Goal: Task Accomplishment & Management: Manage account settings

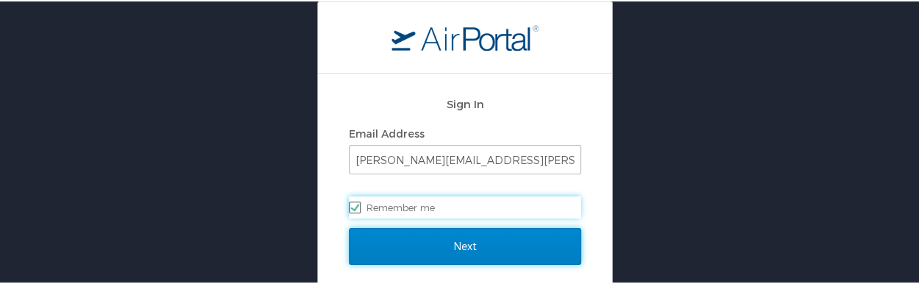
click at [442, 251] on input "Next" at bounding box center [465, 244] width 232 height 37
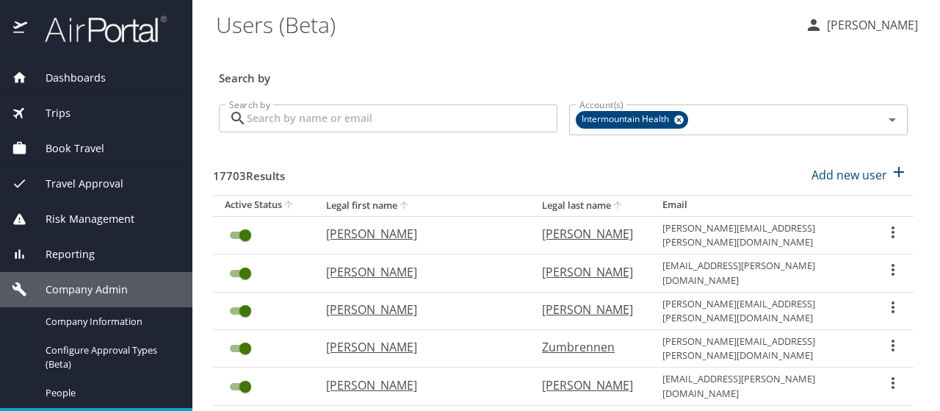
click at [60, 115] on span "Trips" at bounding box center [48, 113] width 43 height 16
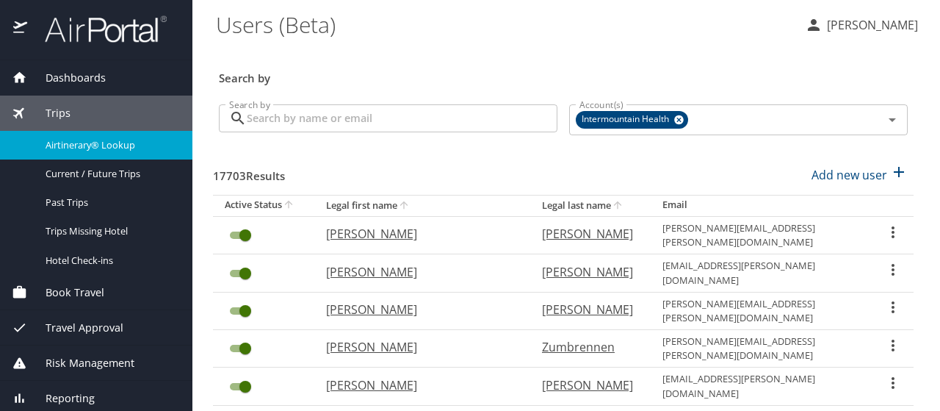
click at [73, 145] on span "Airtinerary® Lookup" at bounding box center [110, 145] width 129 height 14
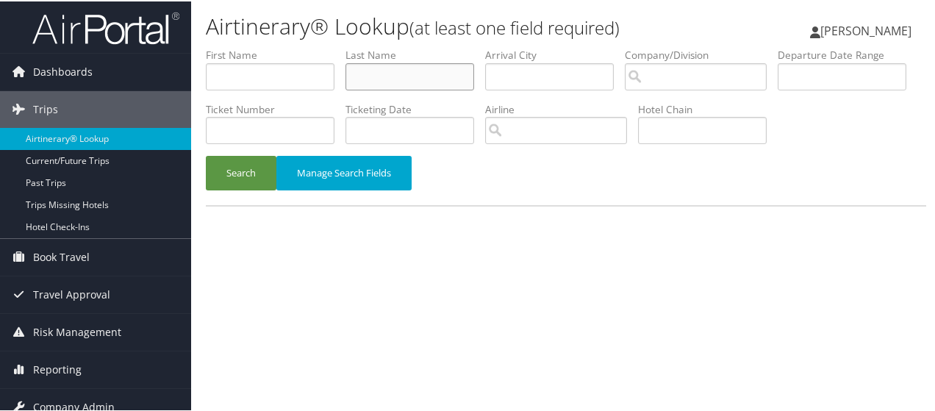
drag, startPoint x: 364, startPoint y: 81, endPoint x: 366, endPoint y: 57, distance: 23.6
click at [365, 70] on input "text" at bounding box center [409, 75] width 129 height 27
type input "robison"
click at [246, 189] on button "Search" at bounding box center [241, 171] width 71 height 35
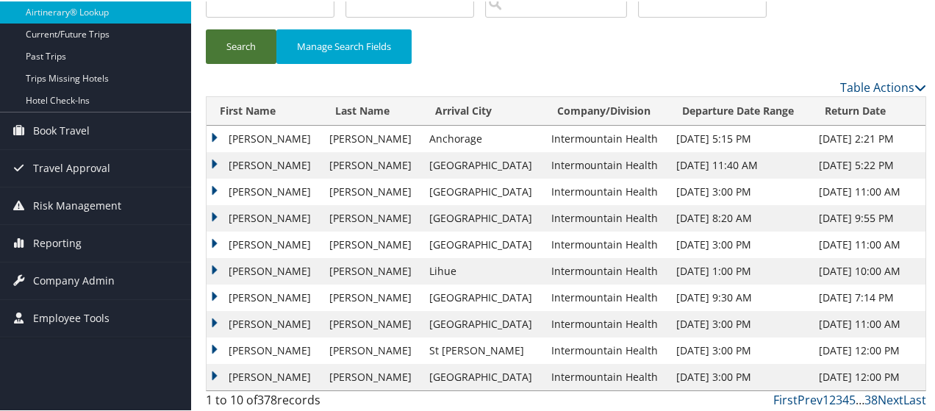
scroll to position [147, 0]
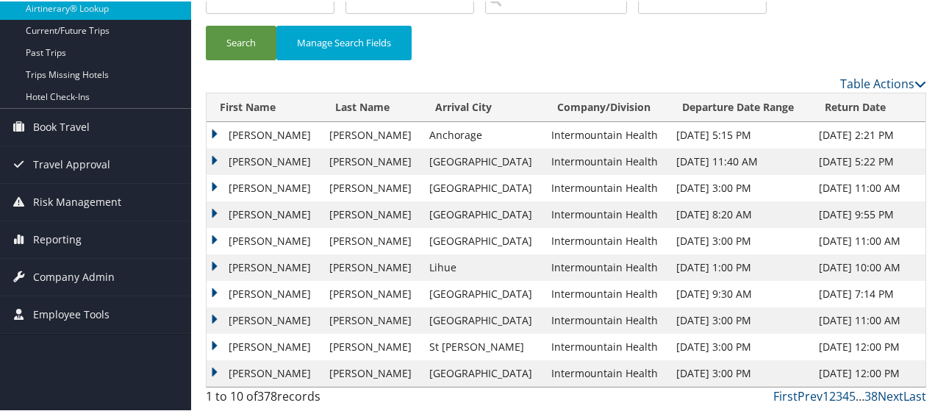
click at [214, 226] on td "JOHN COLLIER IV" at bounding box center [263, 213] width 115 height 26
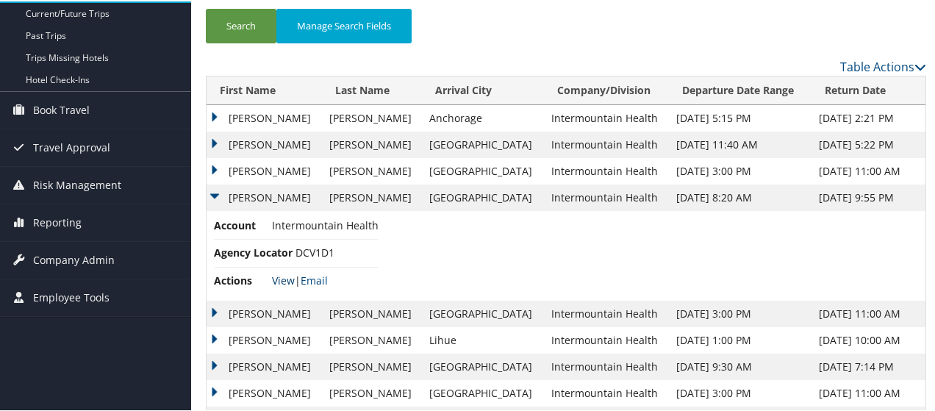
click at [279, 286] on link "View" at bounding box center [283, 279] width 23 height 14
drag, startPoint x: 212, startPoint y: 246, endPoint x: 212, endPoint y: 234, distance: 11.8
click at [212, 209] on td "JOHN COLLIER IV" at bounding box center [263, 196] width 115 height 26
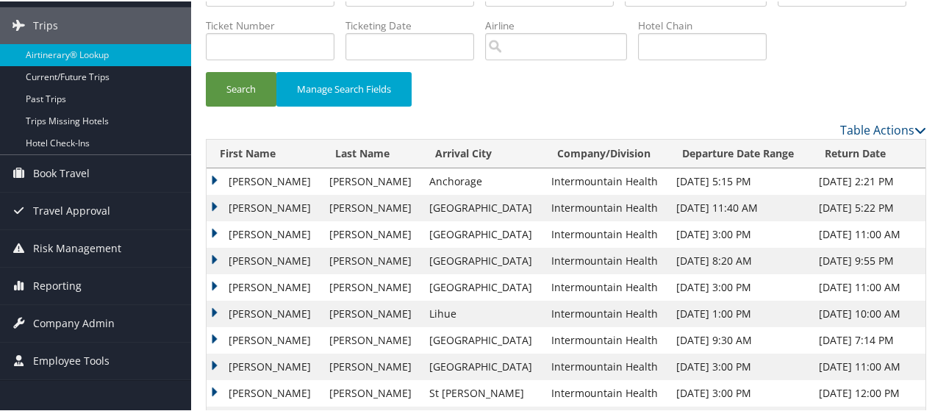
scroll to position [0, 0]
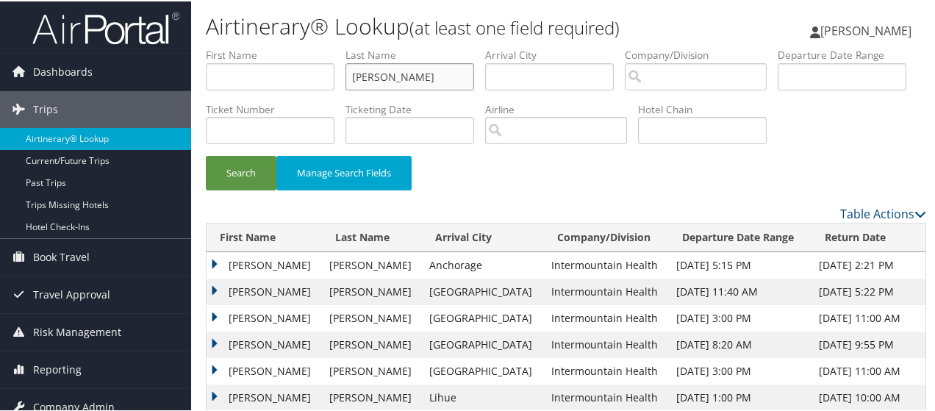
drag, startPoint x: 422, startPoint y: 84, endPoint x: 340, endPoint y: 84, distance: 81.6
click at [340, 46] on ul "First Name Last Name robison Departure City Arrival City Company/Division Airpo…" at bounding box center [566, 46] width 720 height 0
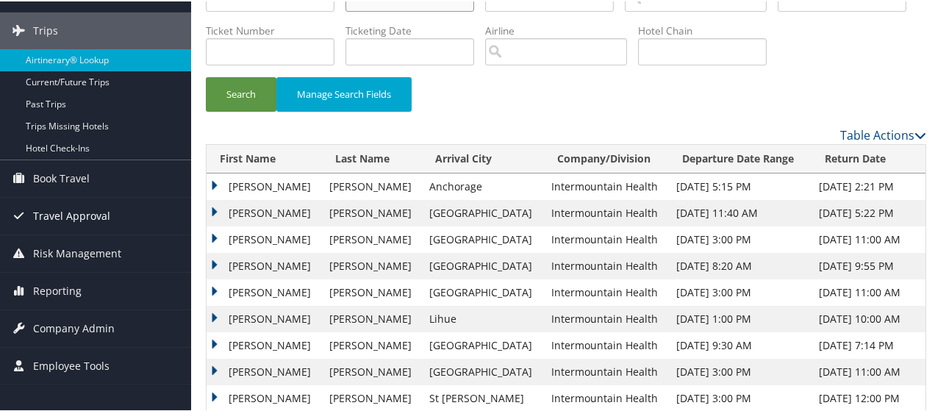
scroll to position [183, 0]
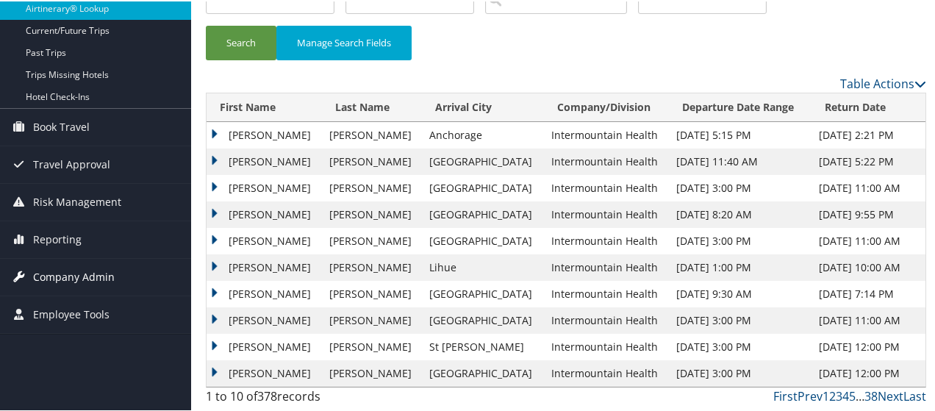
click at [46, 257] on span "Company Admin" at bounding box center [74, 275] width 82 height 37
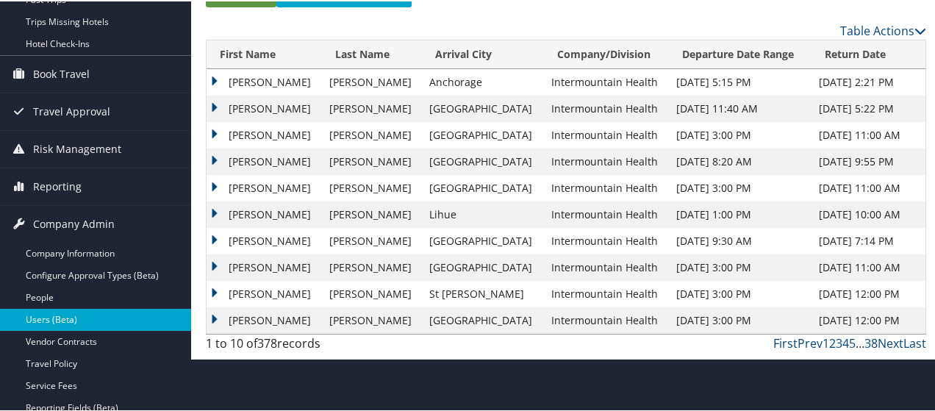
click at [53, 320] on link "Users (Beta)" at bounding box center [95, 318] width 191 height 22
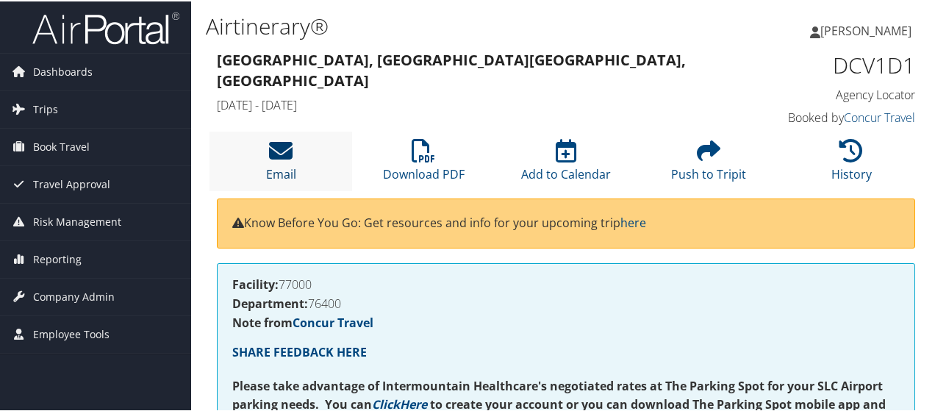
click at [285, 159] on icon at bounding box center [281, 149] width 24 height 24
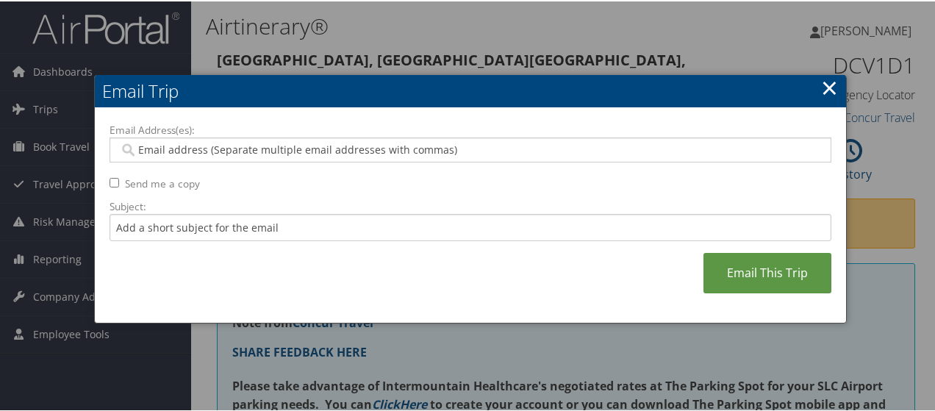
click at [145, 151] on input "Email Address(es):" at bounding box center [470, 148] width 703 height 15
type input "jacki"
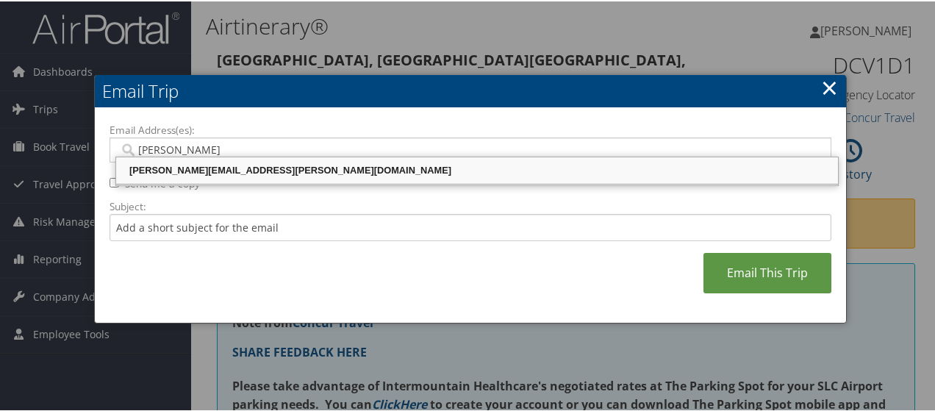
click at [147, 170] on div "JACKI.VERNON@IMAIL.ORG" at bounding box center [476, 169] width 717 height 15
type input "JACKI.VERNON@IMAIL.ORG"
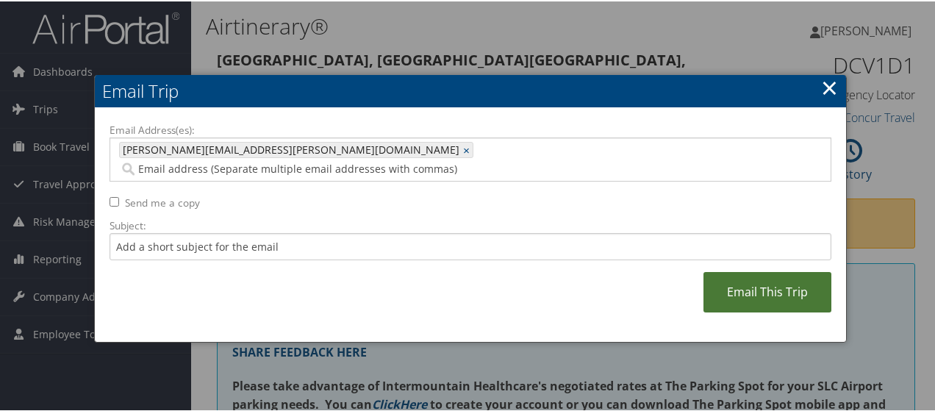
click at [751, 275] on link "Email This Trip" at bounding box center [767, 290] width 128 height 40
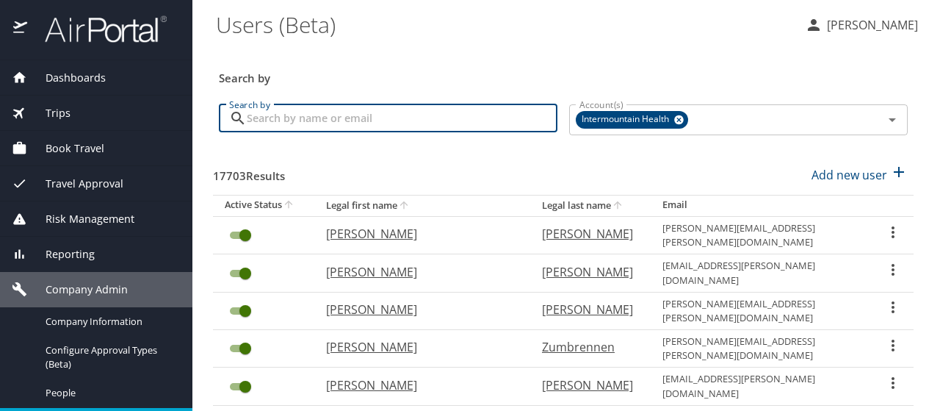
click at [264, 118] on input "Search by" at bounding box center [402, 118] width 311 height 28
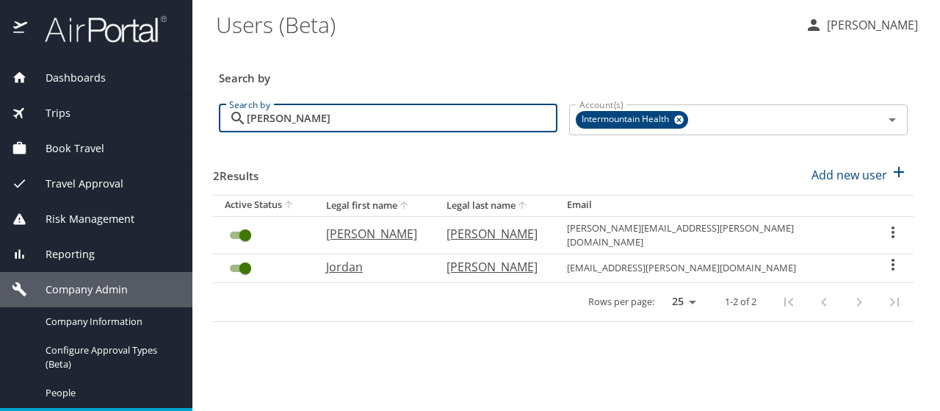
type input "[PERSON_NAME]"
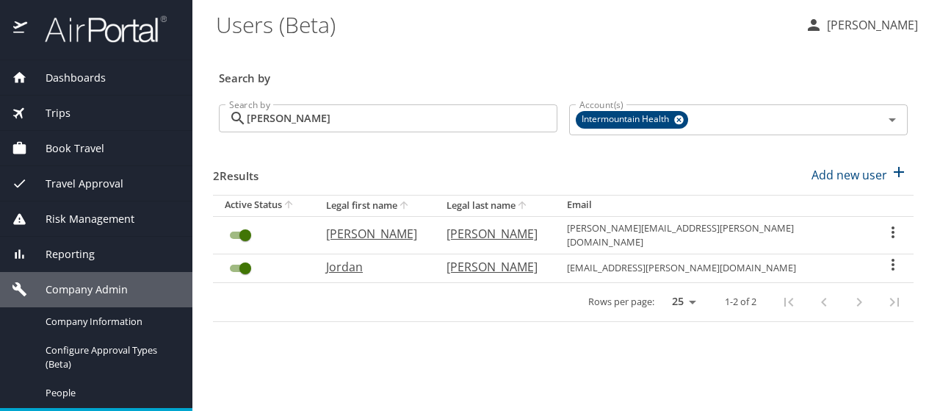
click at [892, 259] on icon "User Search Table" at bounding box center [893, 265] width 3 height 12
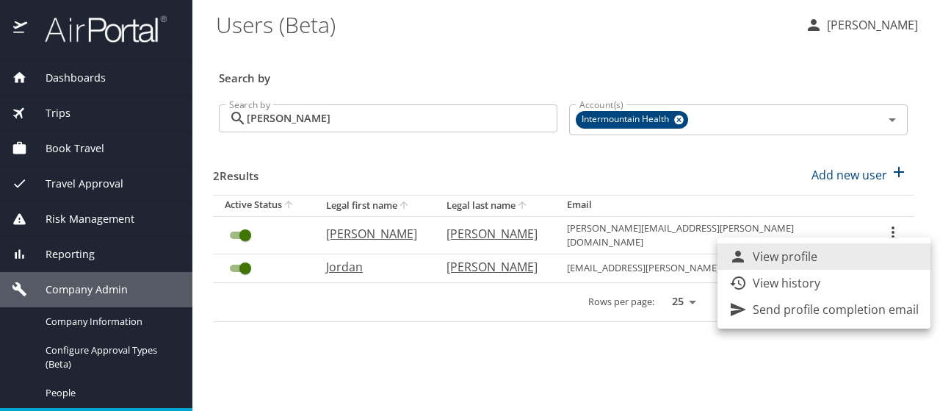
click at [888, 253] on li "View profile" at bounding box center [824, 256] width 213 height 26
select select "US"
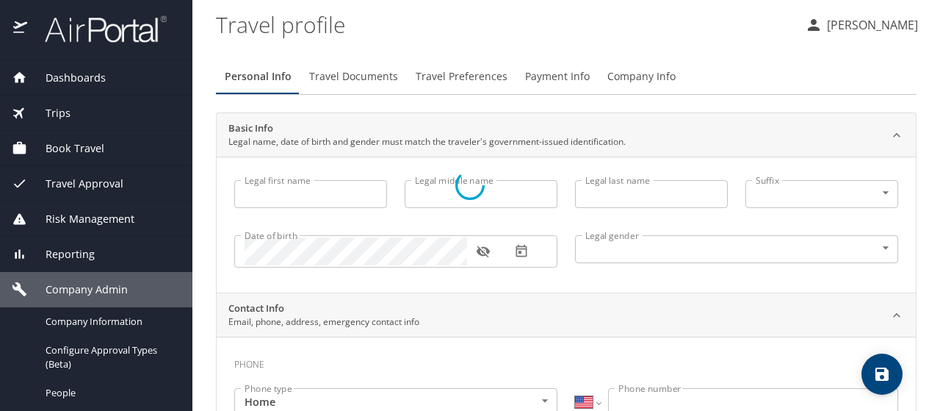
type input "Jordan"
type input "[PERSON_NAME]"
type input "[DEMOGRAPHIC_DATA]"
select select "US"
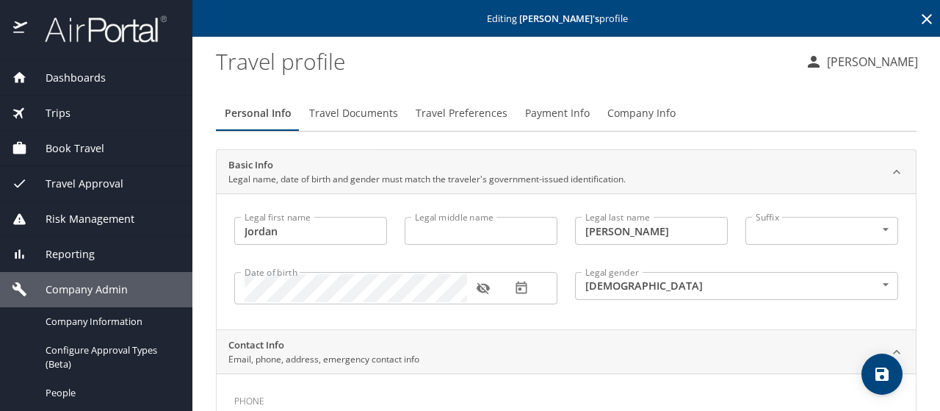
click at [648, 118] on span "Company Info" at bounding box center [642, 113] width 68 height 18
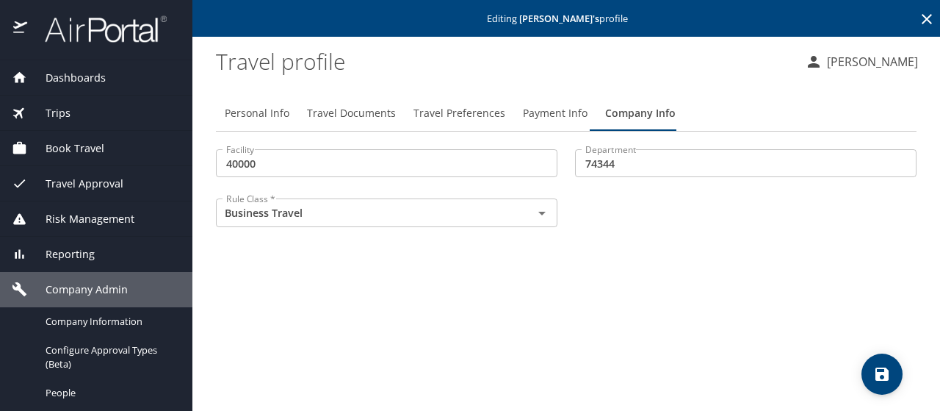
click at [523, 109] on span "Payment Info" at bounding box center [555, 113] width 65 height 18
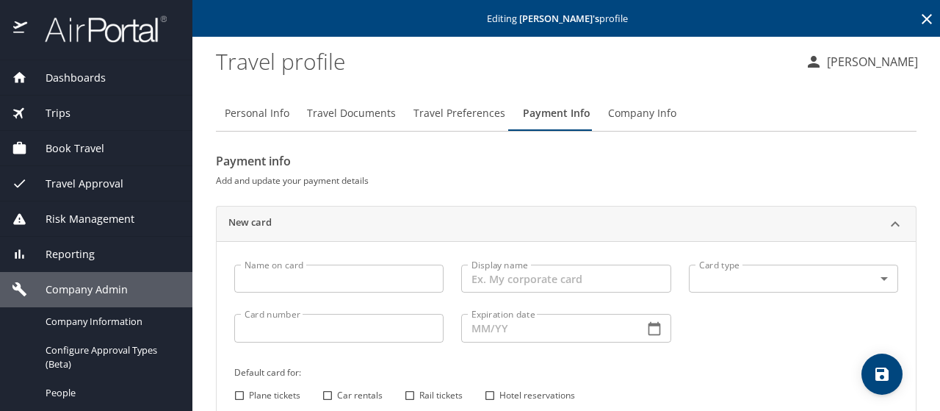
click at [255, 284] on input "Name on card" at bounding box center [338, 278] width 209 height 28
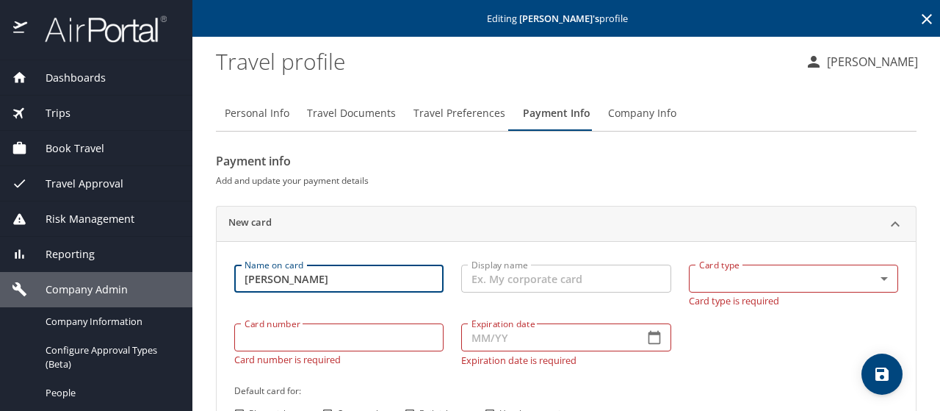
type input "[PERSON_NAME]"
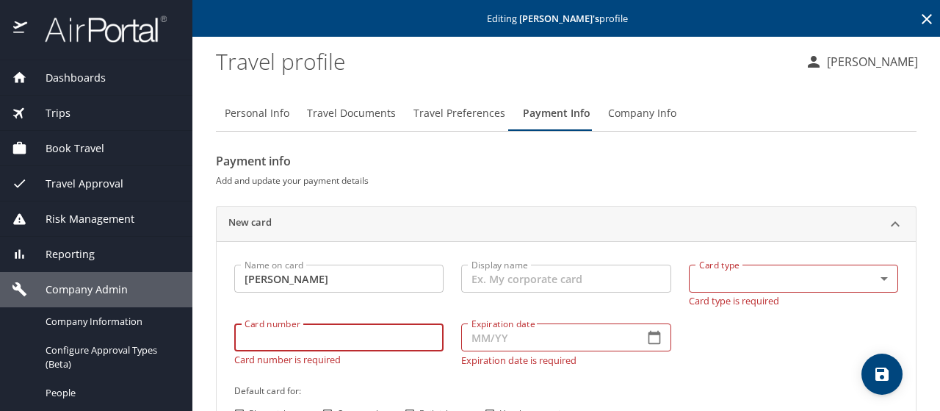
click at [248, 327] on input "Card number" at bounding box center [338, 337] width 209 height 28
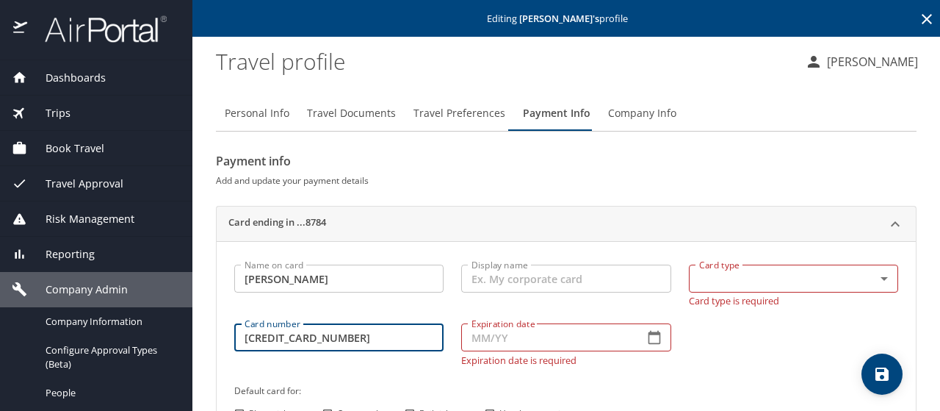
type input "[CREDIT_CARD_NUMBER]"
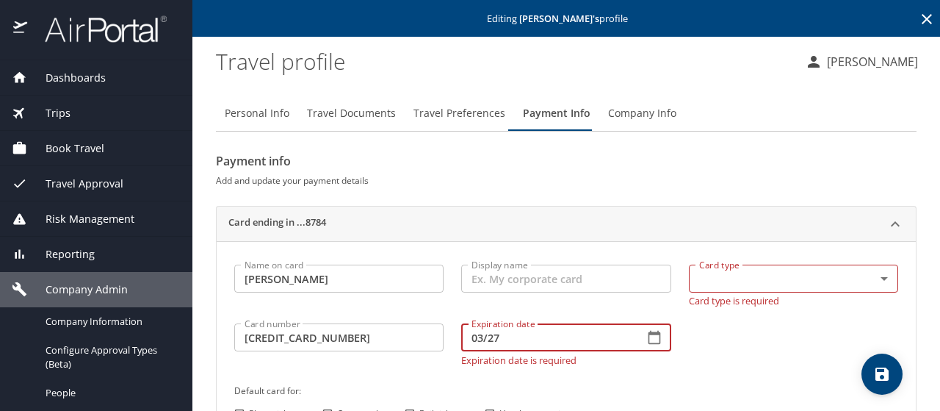
type input "03/27"
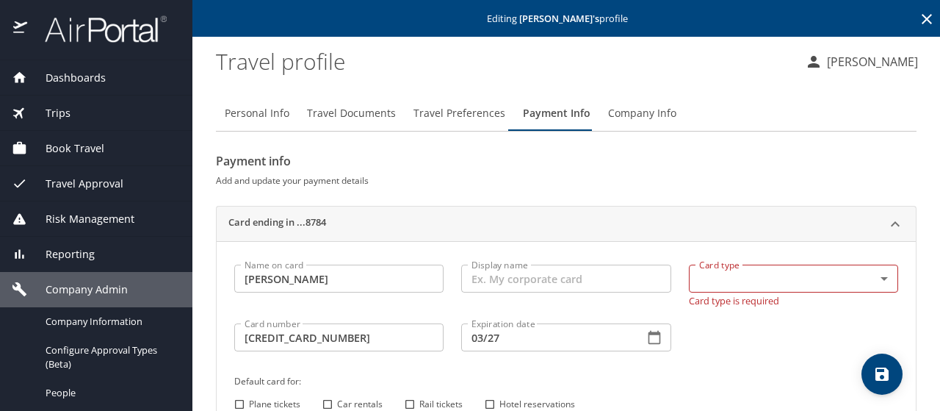
click at [715, 295] on p "Card type is required" at bounding box center [793, 298] width 209 height 13
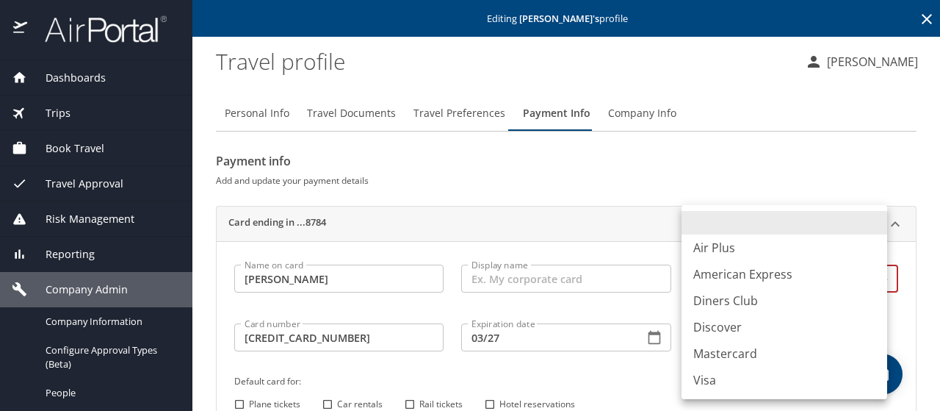
click at [713, 277] on body "Dashboards AirPortal 360™ Manager My Travel Dashboard Trips Airtinerary® Lookup…" at bounding box center [470, 205] width 940 height 411
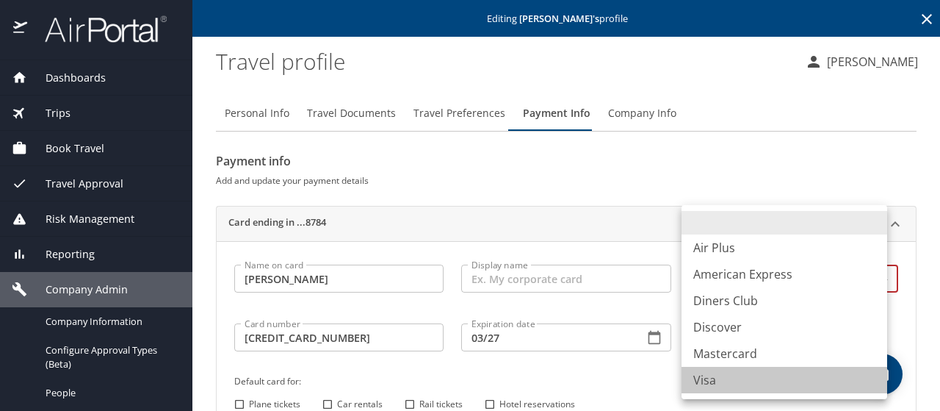
click at [701, 374] on li "Visa" at bounding box center [785, 380] width 206 height 26
type input "VI"
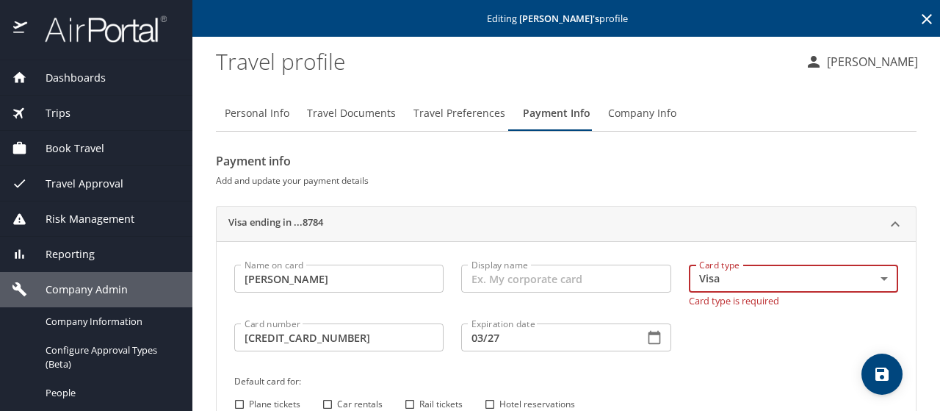
click at [235, 402] on input "Plane tickets" at bounding box center [239, 404] width 19 height 19
checkbox input "true"
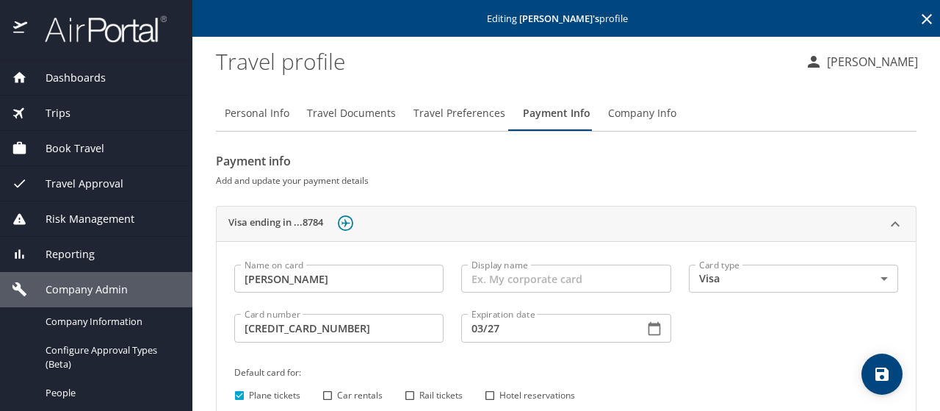
click at [324, 396] on input "Car rentals" at bounding box center [327, 395] width 19 height 19
checkbox input "true"
click at [494, 392] on input "Hotel reservations" at bounding box center [489, 395] width 19 height 19
checkbox input "true"
click at [872, 381] on span "save" at bounding box center [882, 374] width 41 height 18
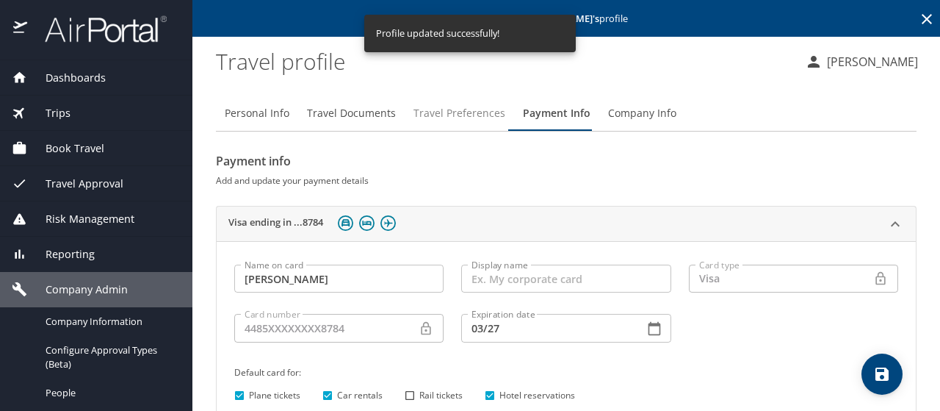
click at [435, 114] on span "Travel Preferences" at bounding box center [460, 113] width 92 height 18
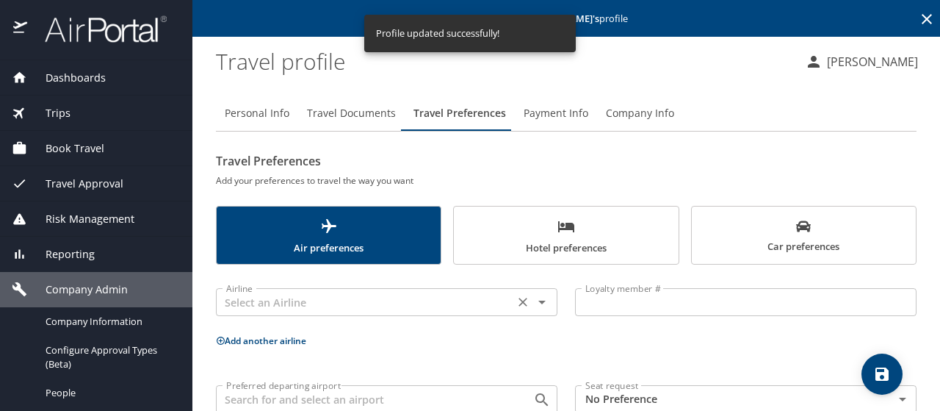
click at [239, 310] on input "text" at bounding box center [364, 301] width 289 height 19
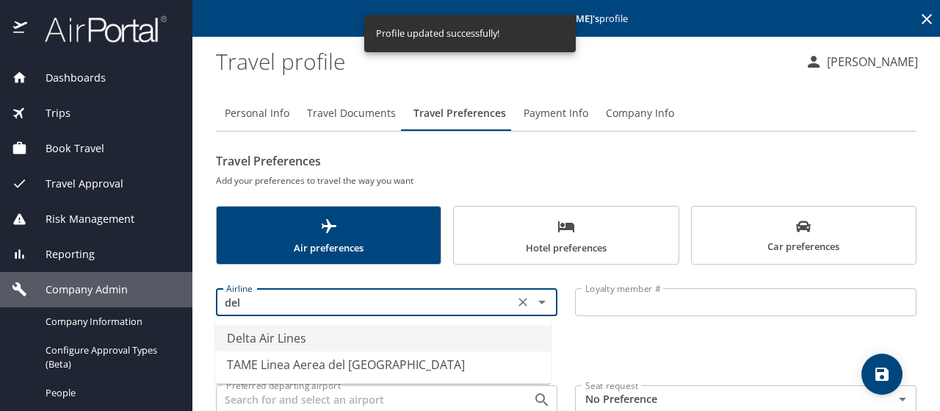
click at [226, 336] on li "Delta Air Lines" at bounding box center [383, 338] width 336 height 26
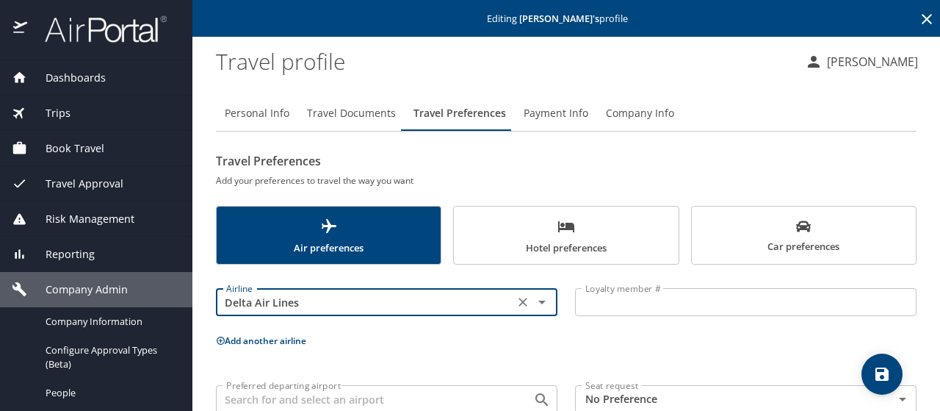
type input "Delta Air Lines"
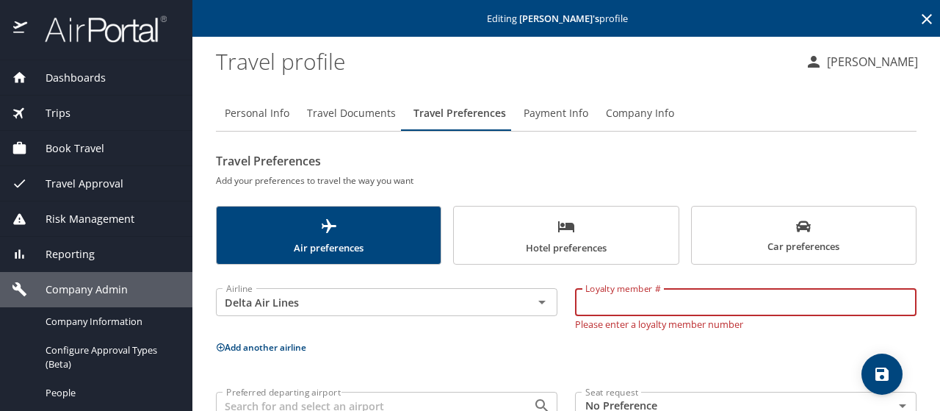
paste input "No quote(s) selected"
drag, startPoint x: 699, startPoint y: 309, endPoint x: 510, endPoint y: 302, distance: 189.0
click at [510, 302] on div "Airline Delta Air Lines Airline Loyalty member # No quote(s) selected Loyalty m…" at bounding box center [566, 305] width 719 height 65
type input "No quote(s) selected"
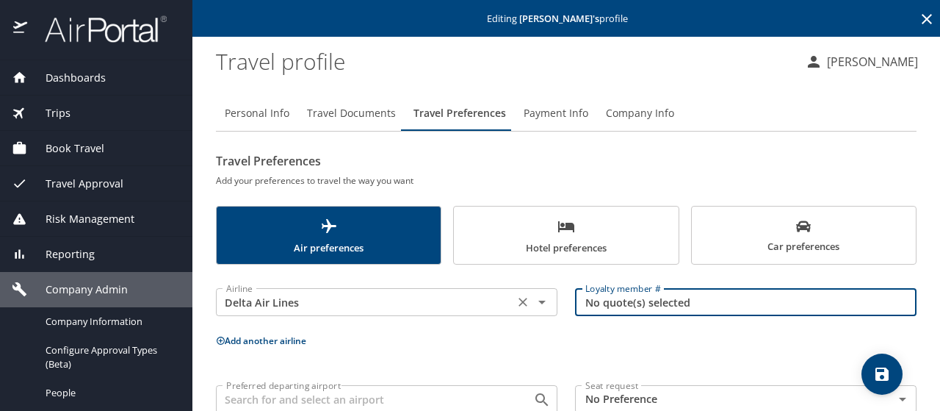
drag, startPoint x: 691, startPoint y: 304, endPoint x: 523, endPoint y: 305, distance: 168.2
click at [523, 305] on div "Airline Delta Air Lines Airline Loyalty member # No quote(s) selected Loyalty m…" at bounding box center [566, 302] width 719 height 58
paste input "9231728040"
type input "9231728040"
click at [871, 378] on span "save" at bounding box center [882, 374] width 41 height 18
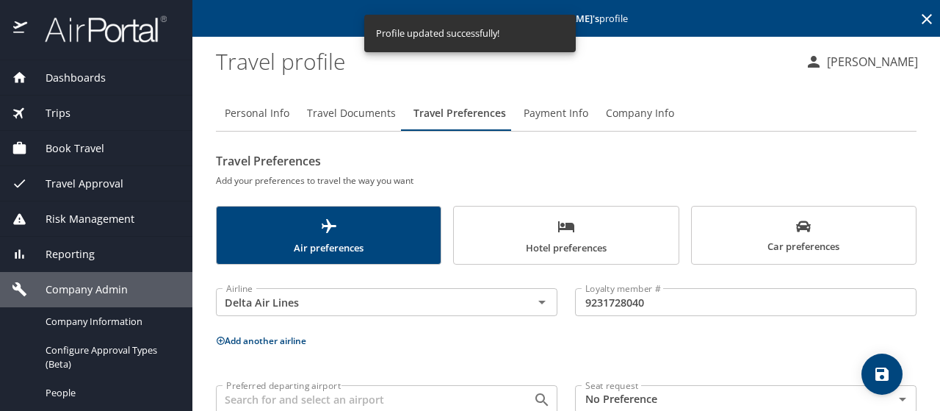
click at [918, 17] on icon at bounding box center [927, 19] width 18 height 18
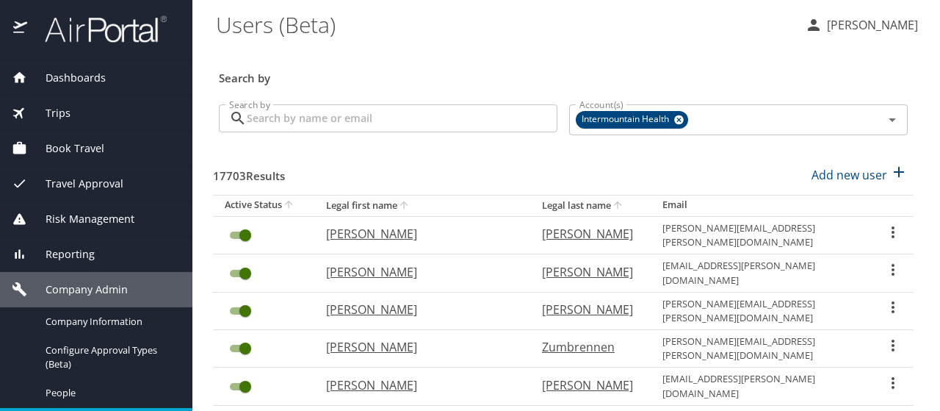
click at [267, 127] on input "Search by" at bounding box center [402, 118] width 311 height 28
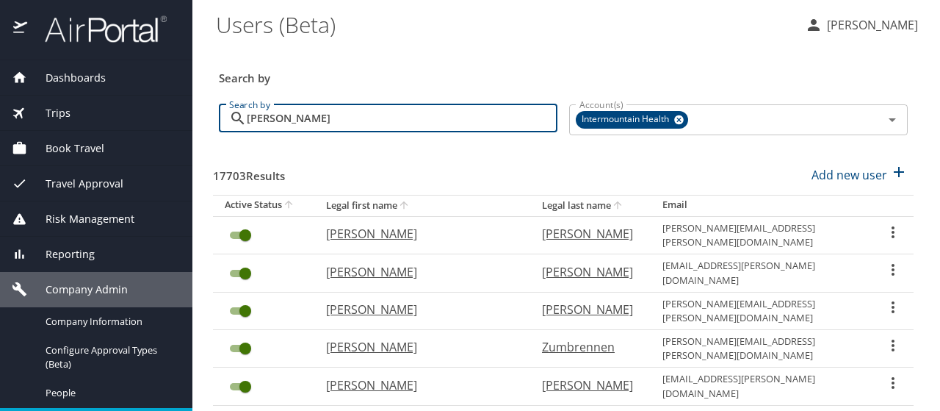
type input "[PERSON_NAME]"
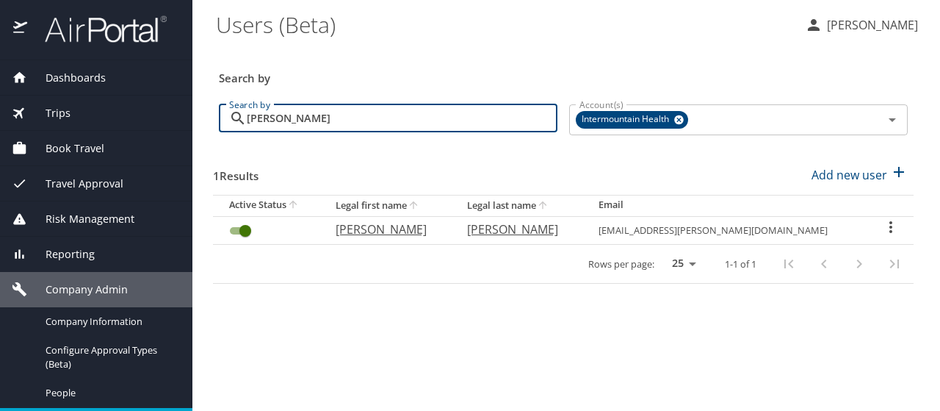
click at [886, 228] on icon "User Search Table" at bounding box center [891, 227] width 18 height 18
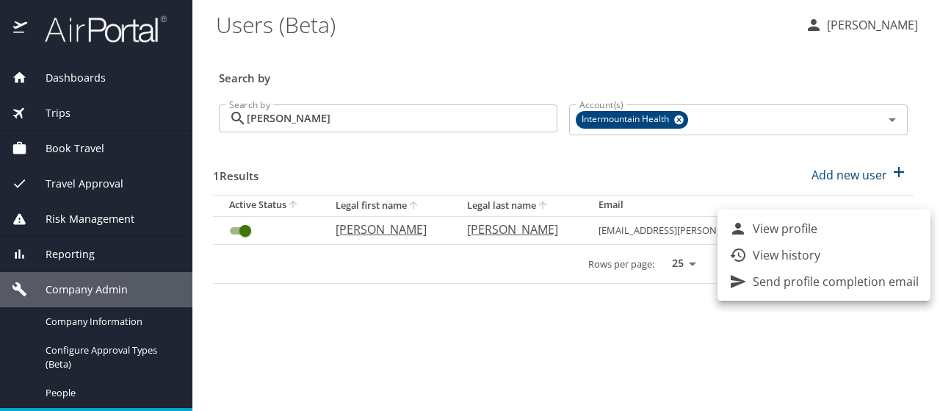
click at [886, 228] on li "View profile" at bounding box center [824, 228] width 213 height 26
select select "US"
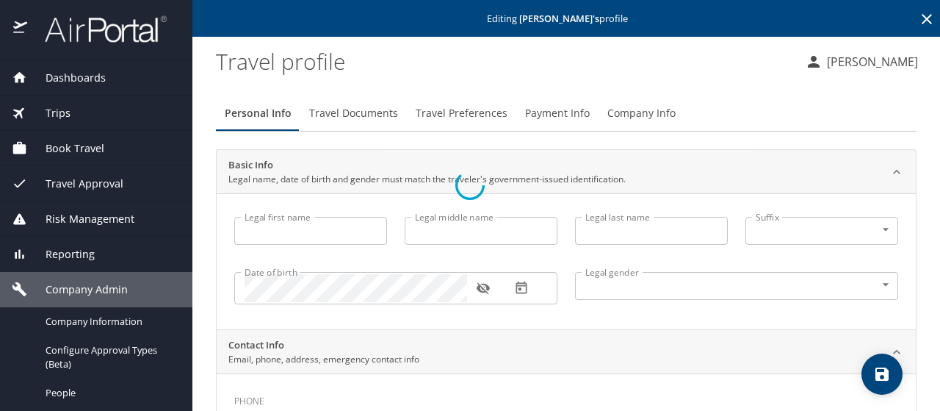
type input "[PERSON_NAME]"
type input "[DEMOGRAPHIC_DATA]"
type input "[PERSON_NAME]"
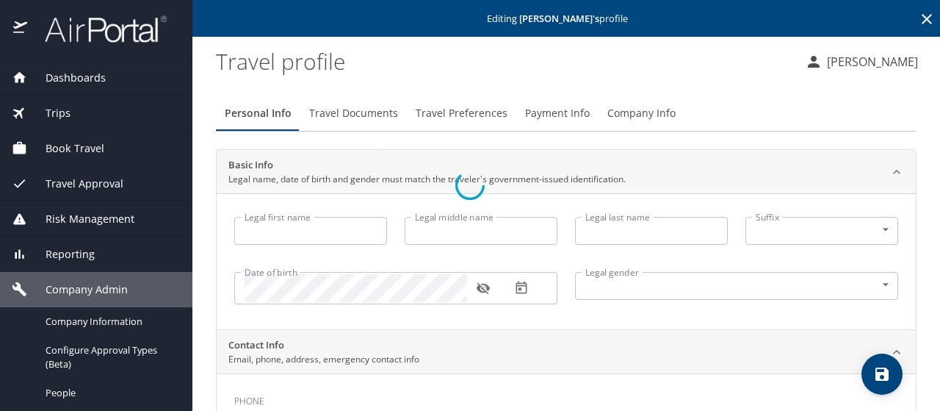
type input "[PERSON_NAME]"
type input "[PHONE_NUMBER]"
select select "US"
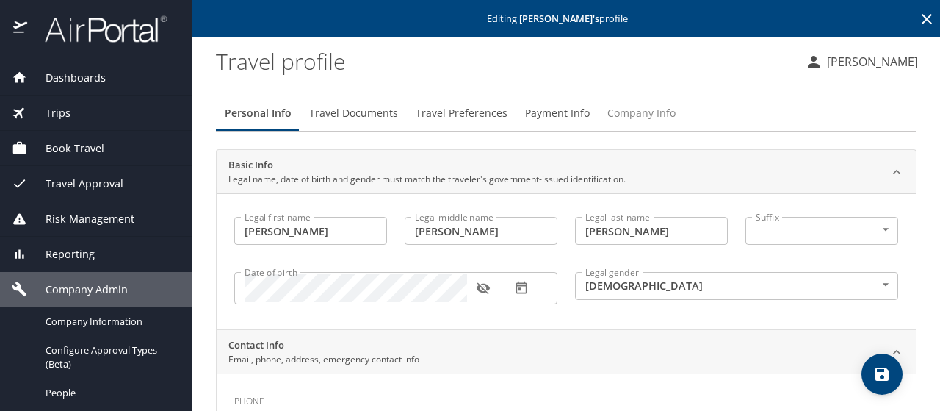
click at [619, 105] on span "Company Info" at bounding box center [642, 113] width 68 height 18
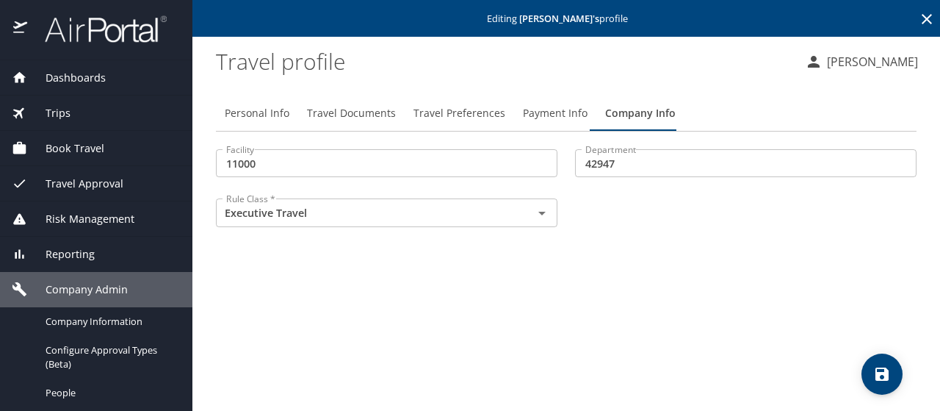
click at [364, 112] on span "Travel Documents" at bounding box center [351, 113] width 89 height 18
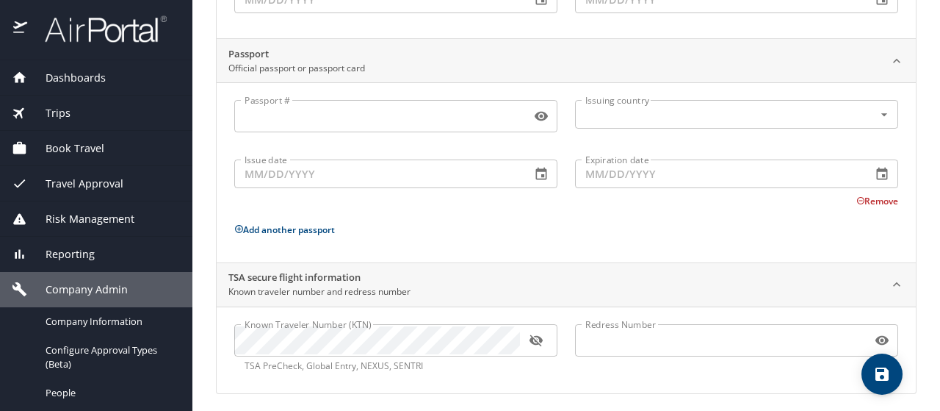
scroll to position [294, 0]
click at [536, 335] on icon "button" at bounding box center [536, 337] width 15 height 15
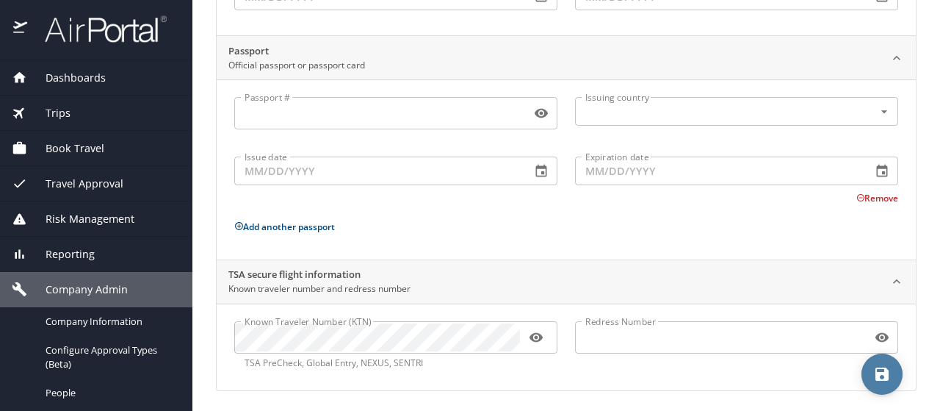
click at [888, 378] on icon "save" at bounding box center [882, 373] width 13 height 13
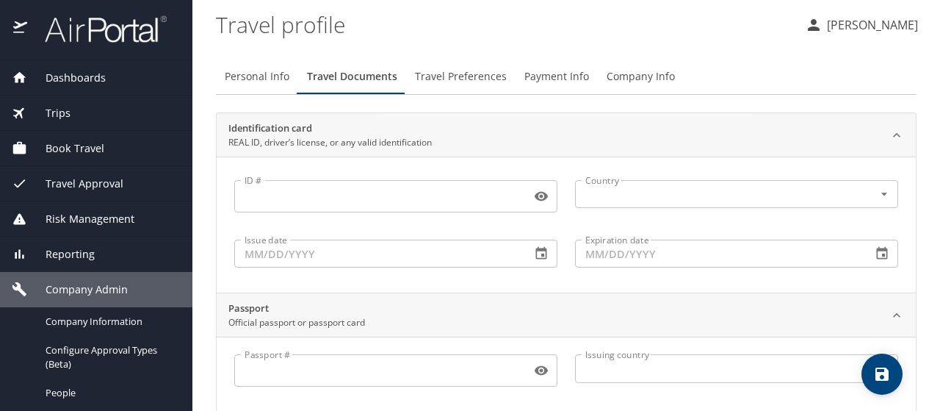
scroll to position [0, 0]
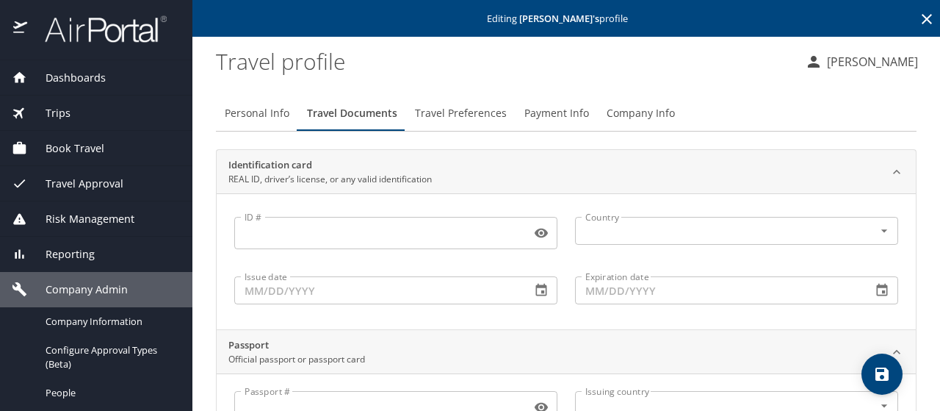
click at [918, 18] on icon at bounding box center [927, 19] width 18 height 18
